Goal: Task Accomplishment & Management: Complete application form

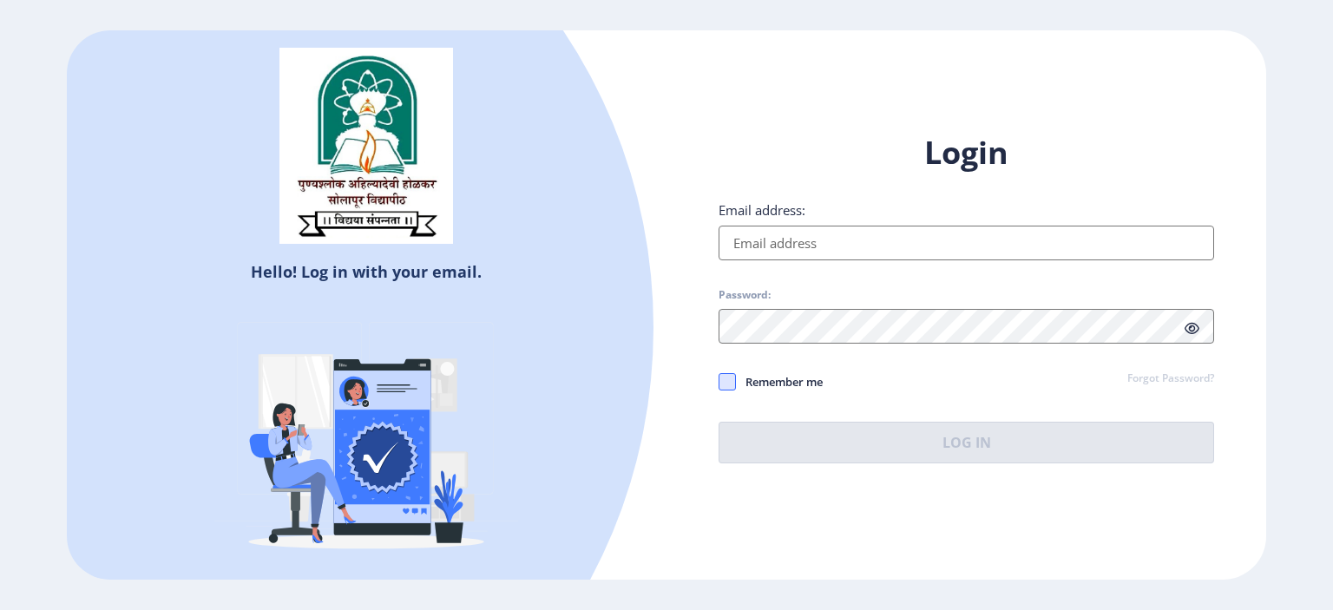
type input "[EMAIL_ADDRESS][DOMAIN_NAME]"
click at [725, 377] on span at bounding box center [726, 381] width 17 height 17
click at [719, 382] on input "Remember me" at bounding box center [718, 382] width 1 height 1
checkbox input "true"
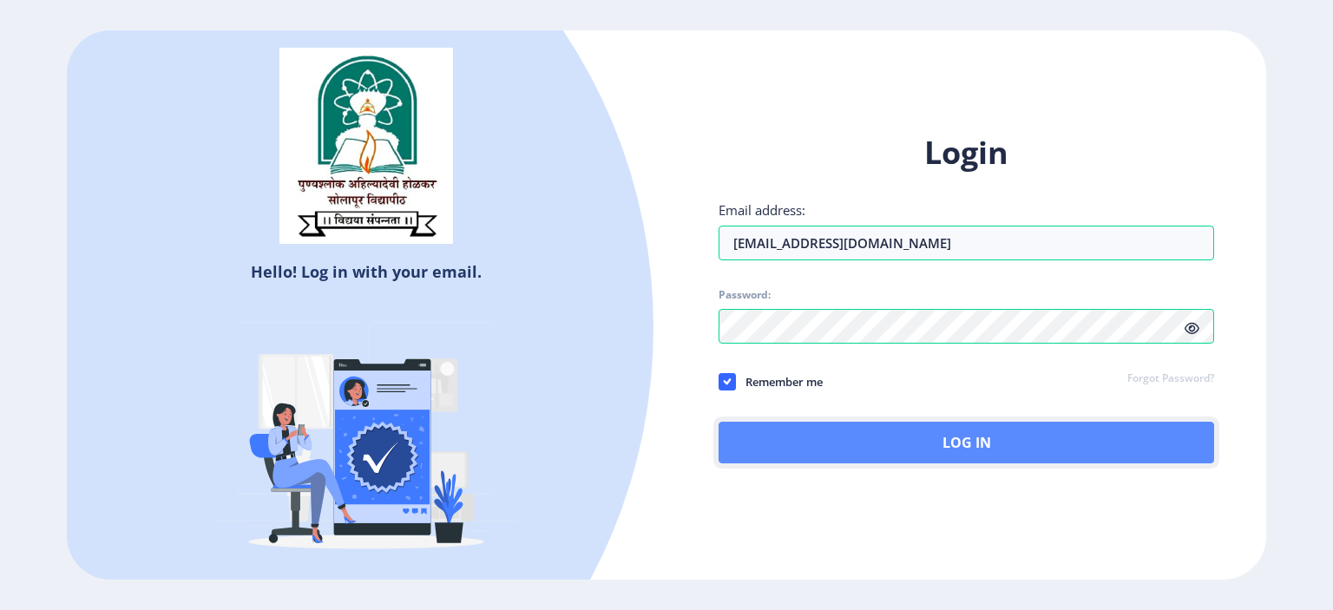
click at [778, 429] on button "Log In" at bounding box center [965, 443] width 495 height 42
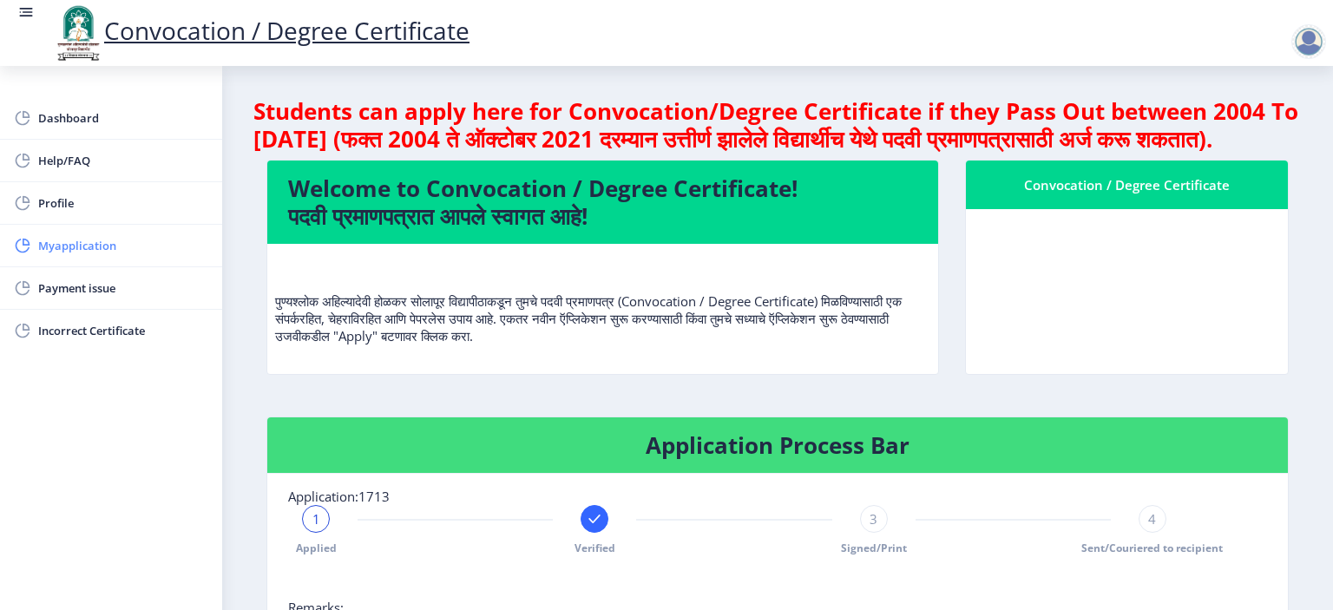
click at [70, 253] on span "Myapplication" at bounding box center [123, 245] width 170 height 21
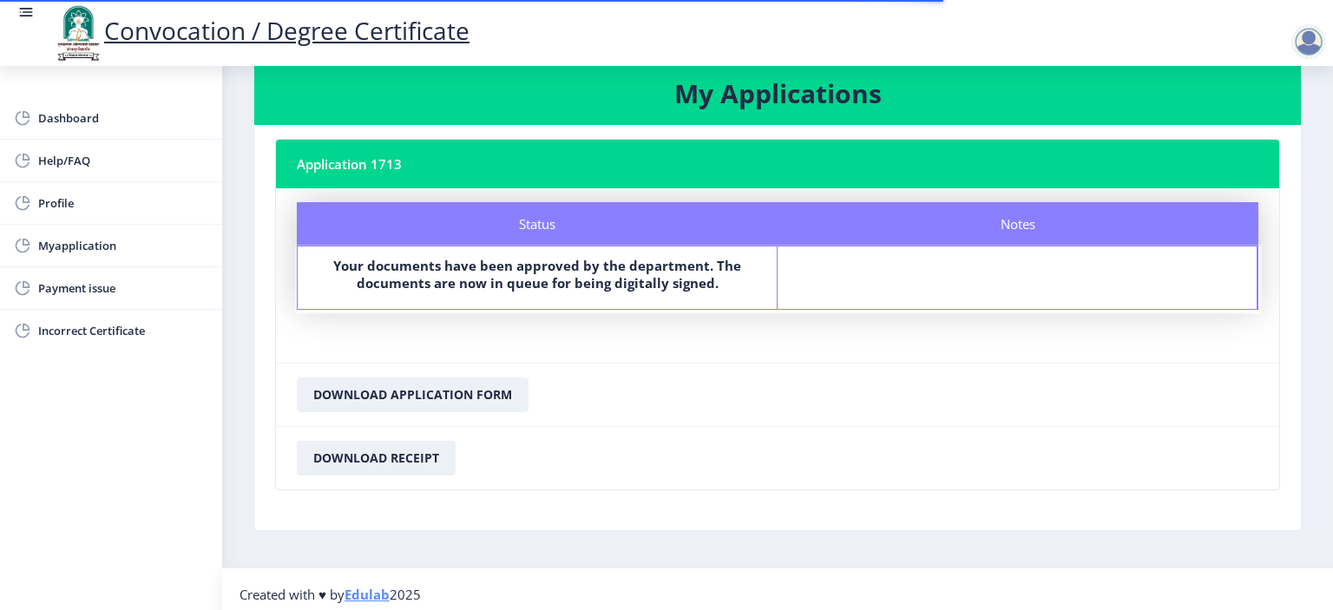
scroll to position [43, 0]
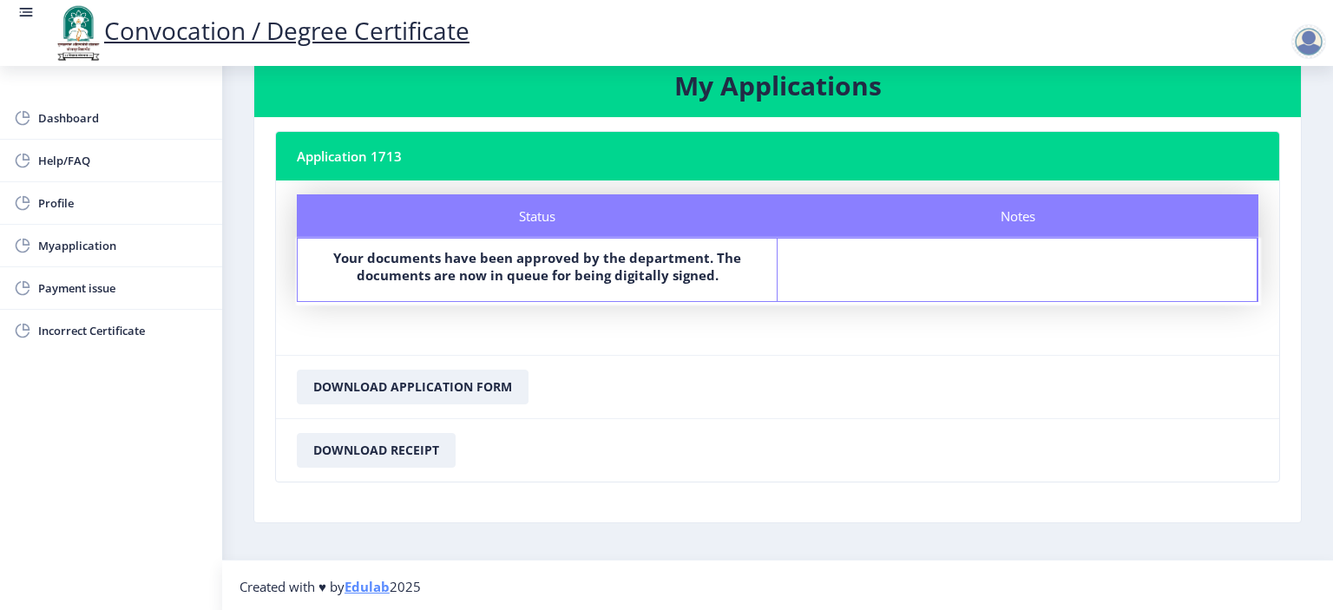
click at [1312, 47] on div at bounding box center [1308, 41] width 35 height 35
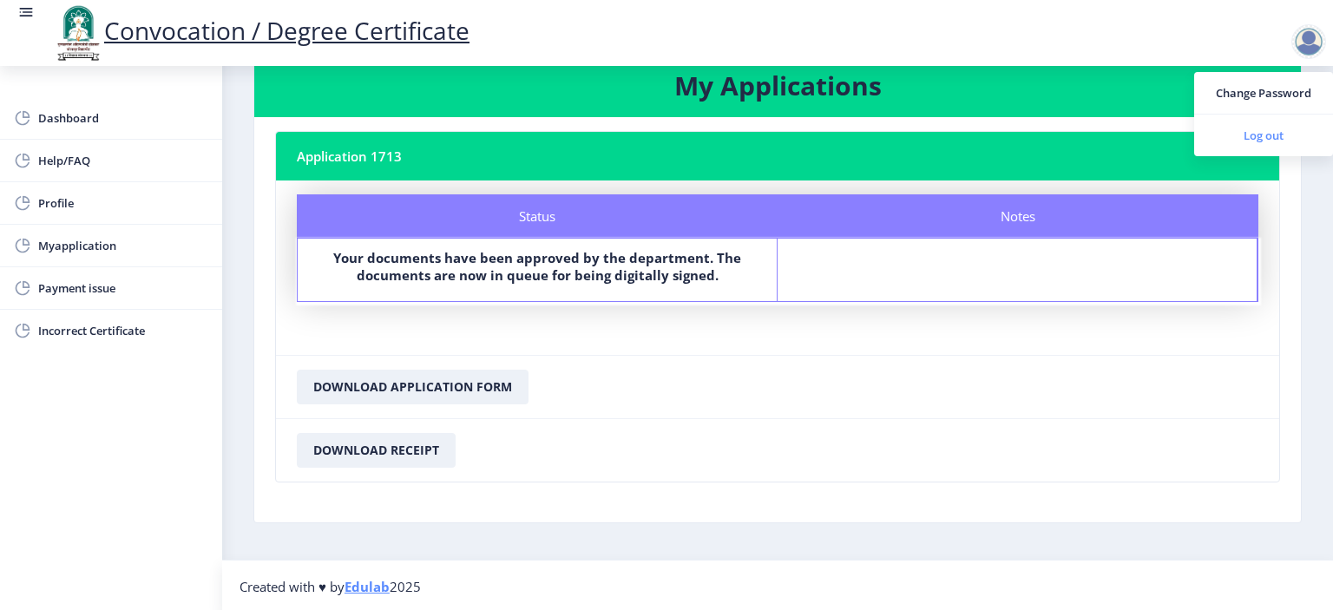
click at [1284, 128] on span "Log out" at bounding box center [1263, 135] width 111 height 21
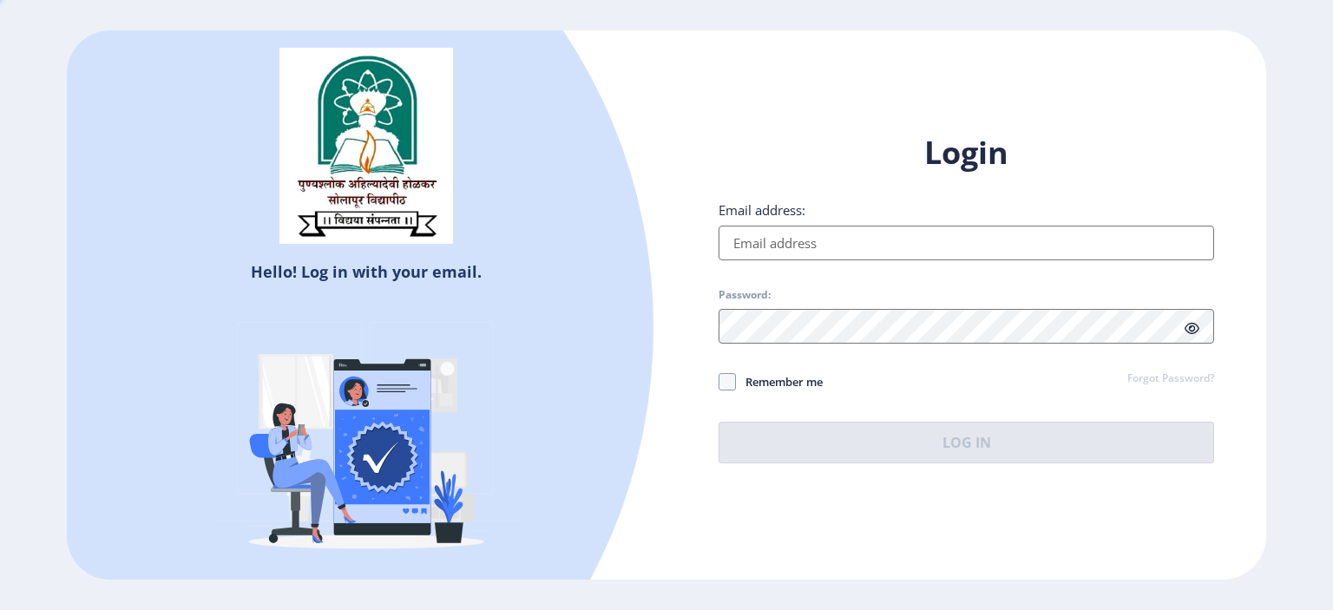
type input "[EMAIL_ADDRESS][DOMAIN_NAME]"
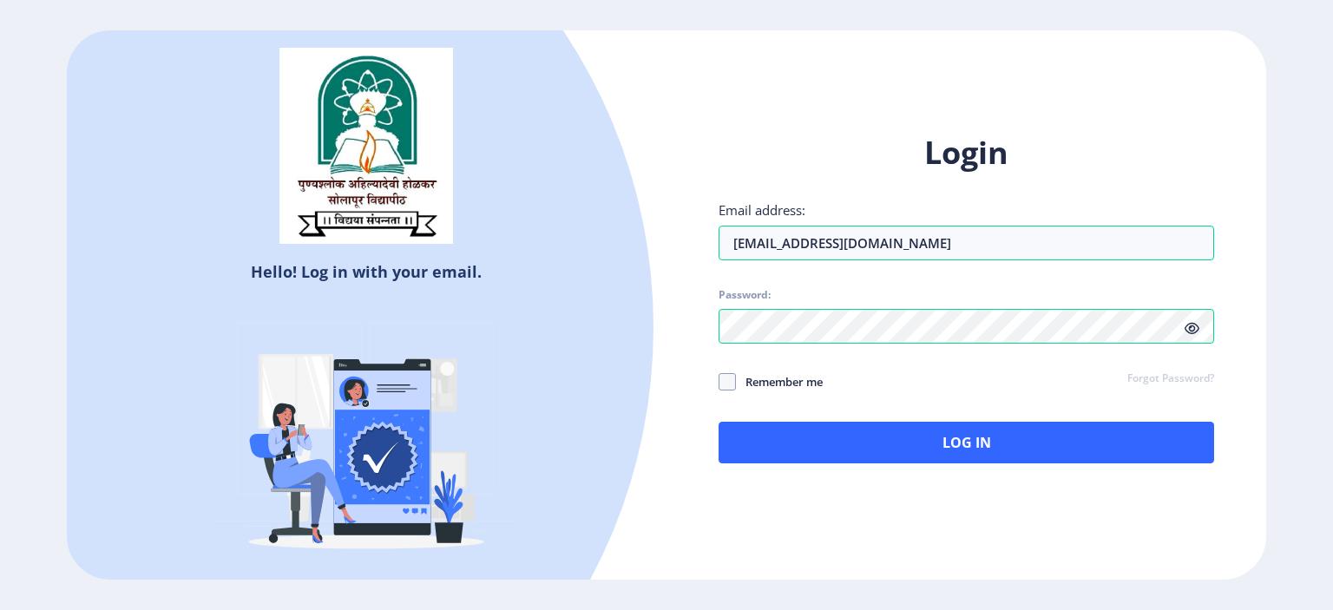
click at [1196, 327] on icon at bounding box center [1191, 328] width 15 height 13
